Goal: Find specific page/section: Find specific page/section

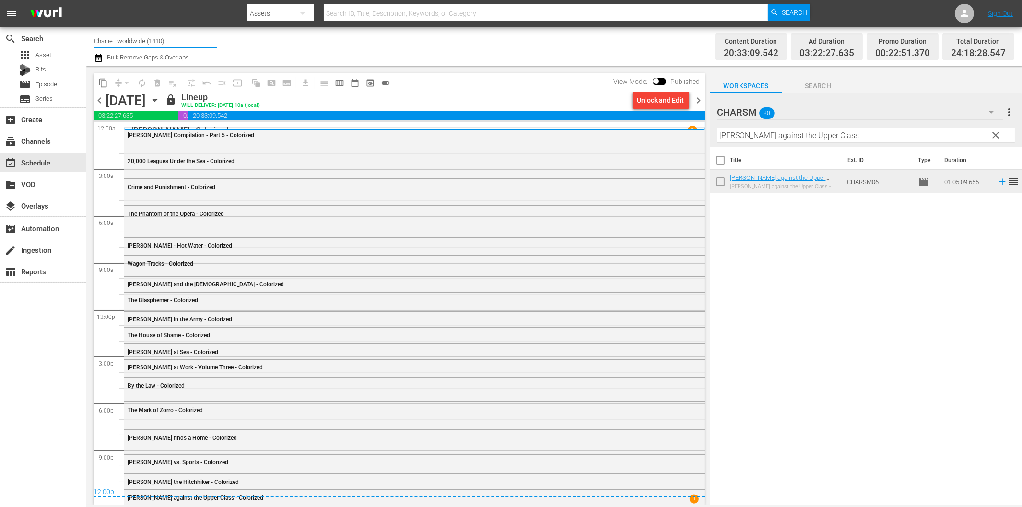
click at [161, 40] on input "Charlie - worldwide (1410)" at bounding box center [155, 40] width 123 height 23
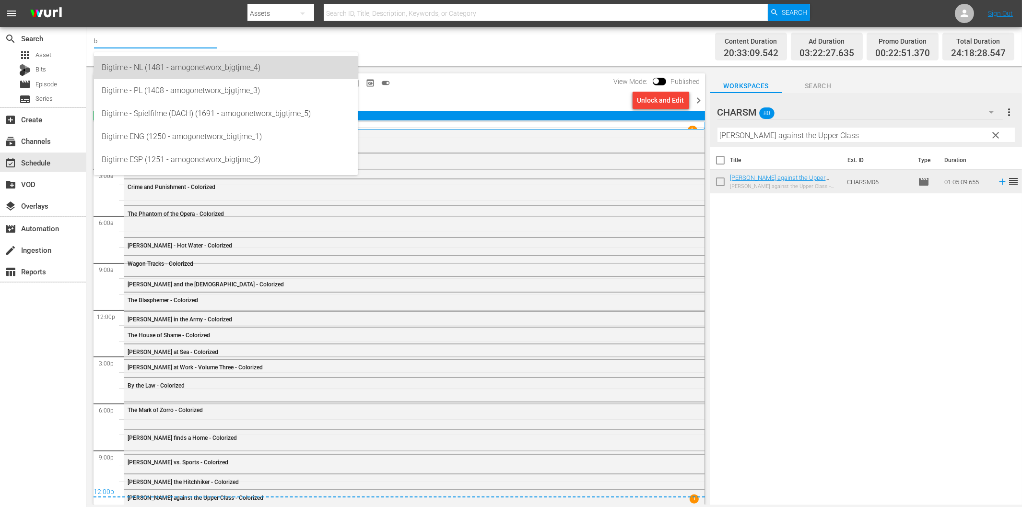
click at [198, 75] on div "Bigtime - NL (1481 - amogonetworx_bjgtjme_4)" at bounding box center [226, 67] width 249 height 23
type input "Bigtime - NL (1481 - amogonetworx_bjgtjme_4)"
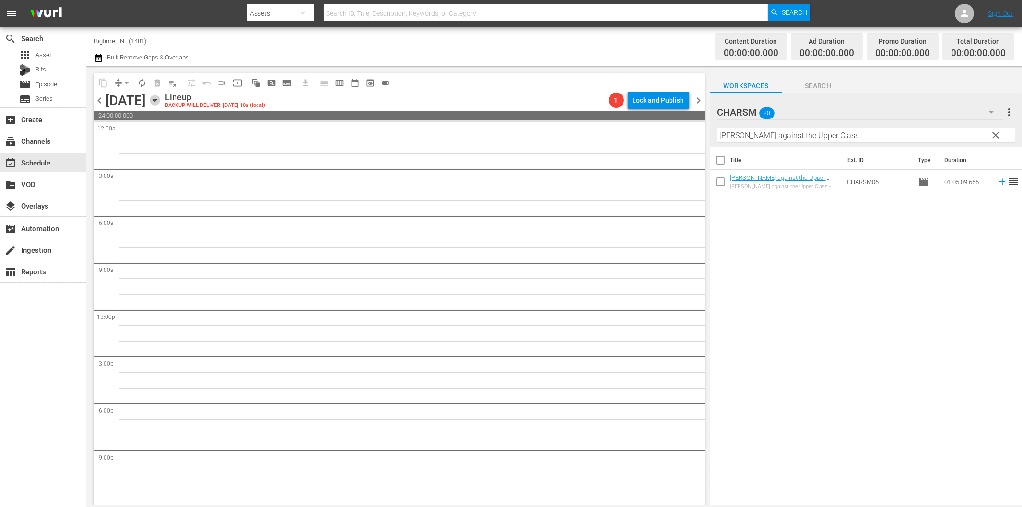
click at [160, 102] on icon "button" at bounding box center [155, 100] width 11 height 11
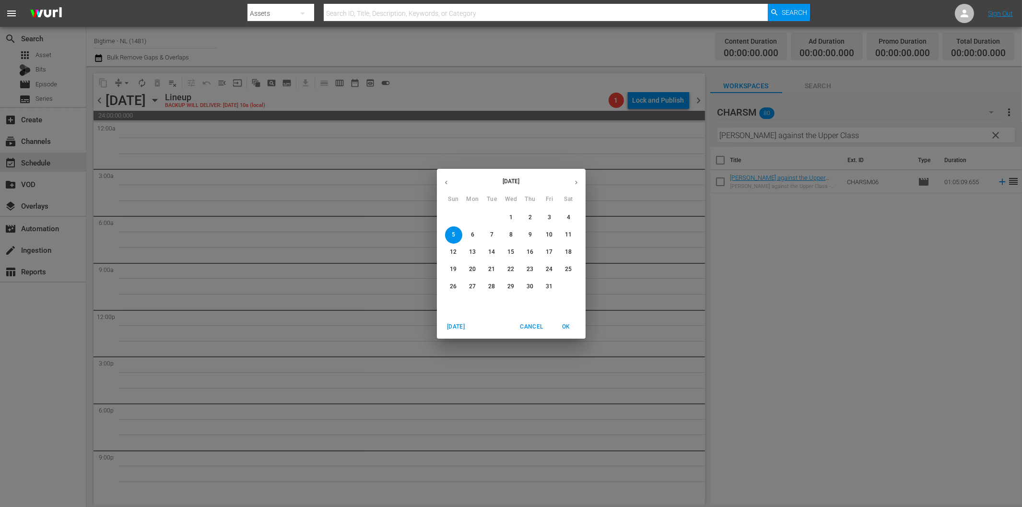
click at [447, 181] on icon "button" at bounding box center [446, 182] width 7 height 7
click at [452, 284] on p "28" at bounding box center [453, 287] width 7 height 8
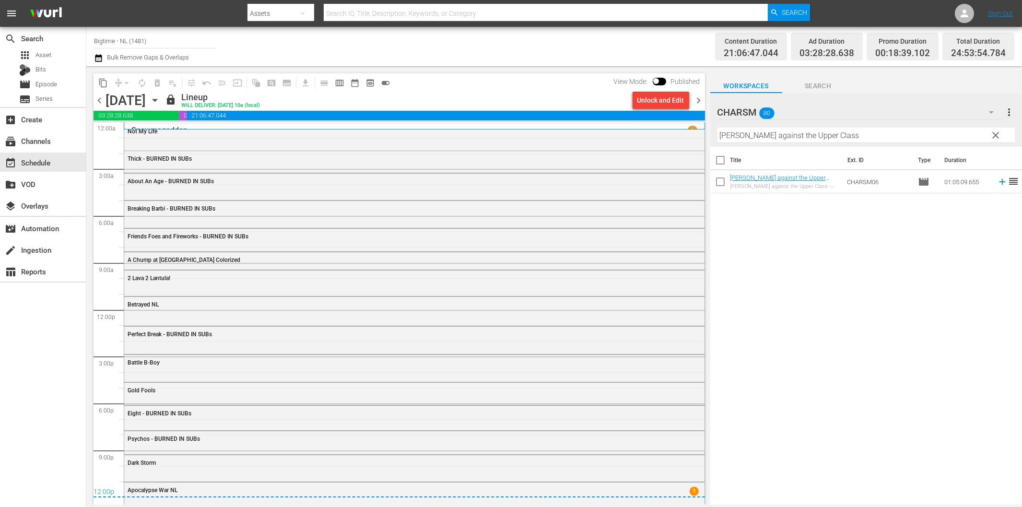
click at [141, 40] on input "Bigtime - NL (1481)" at bounding box center [155, 40] width 123 height 23
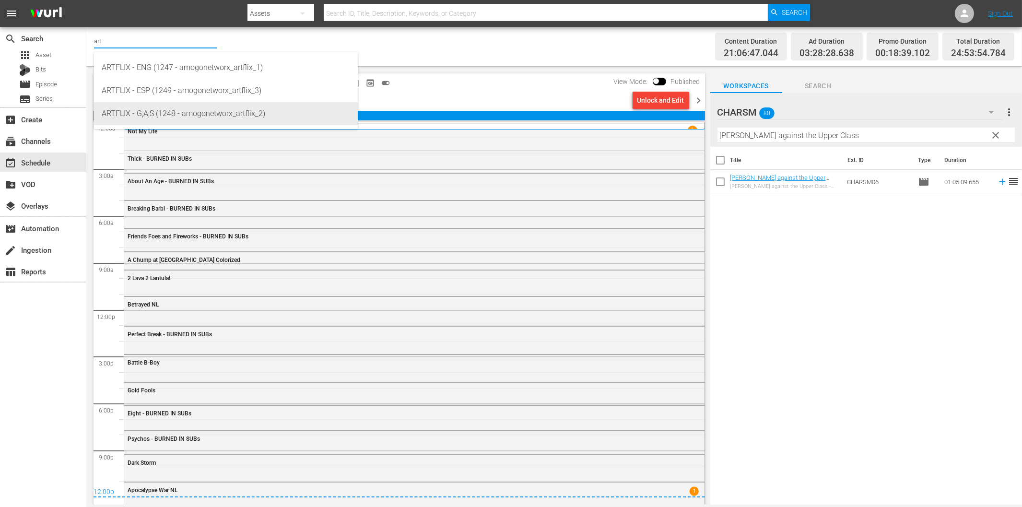
click at [155, 111] on div "ARTFLIX - G,A,S (1248 - amogonetworx_artflix_2)" at bounding box center [226, 113] width 249 height 23
type input "ARTFLIX - G,A,S (1248 - amogonetworx_artflix_2)"
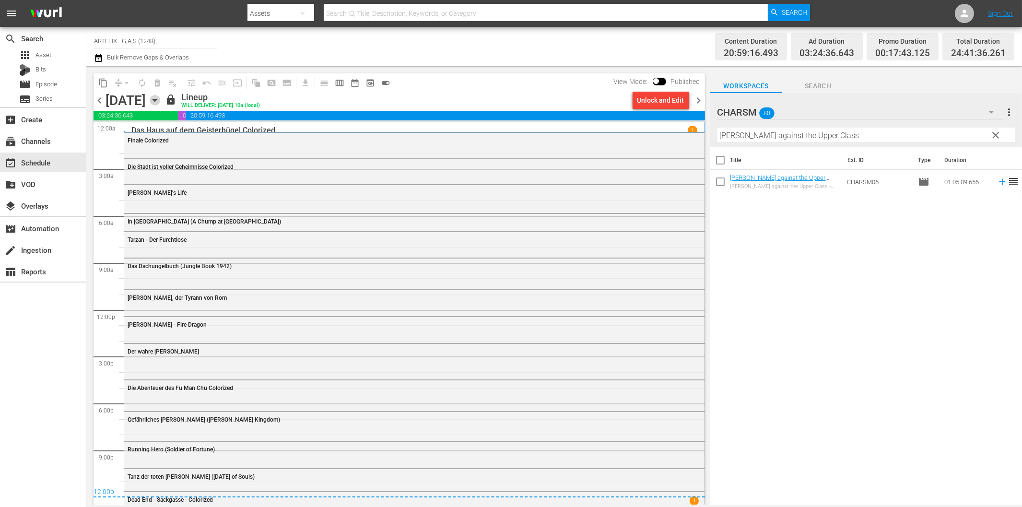
click at [160, 98] on icon "button" at bounding box center [155, 100] width 11 height 11
